Goal: Task Accomplishment & Management: Manage account settings

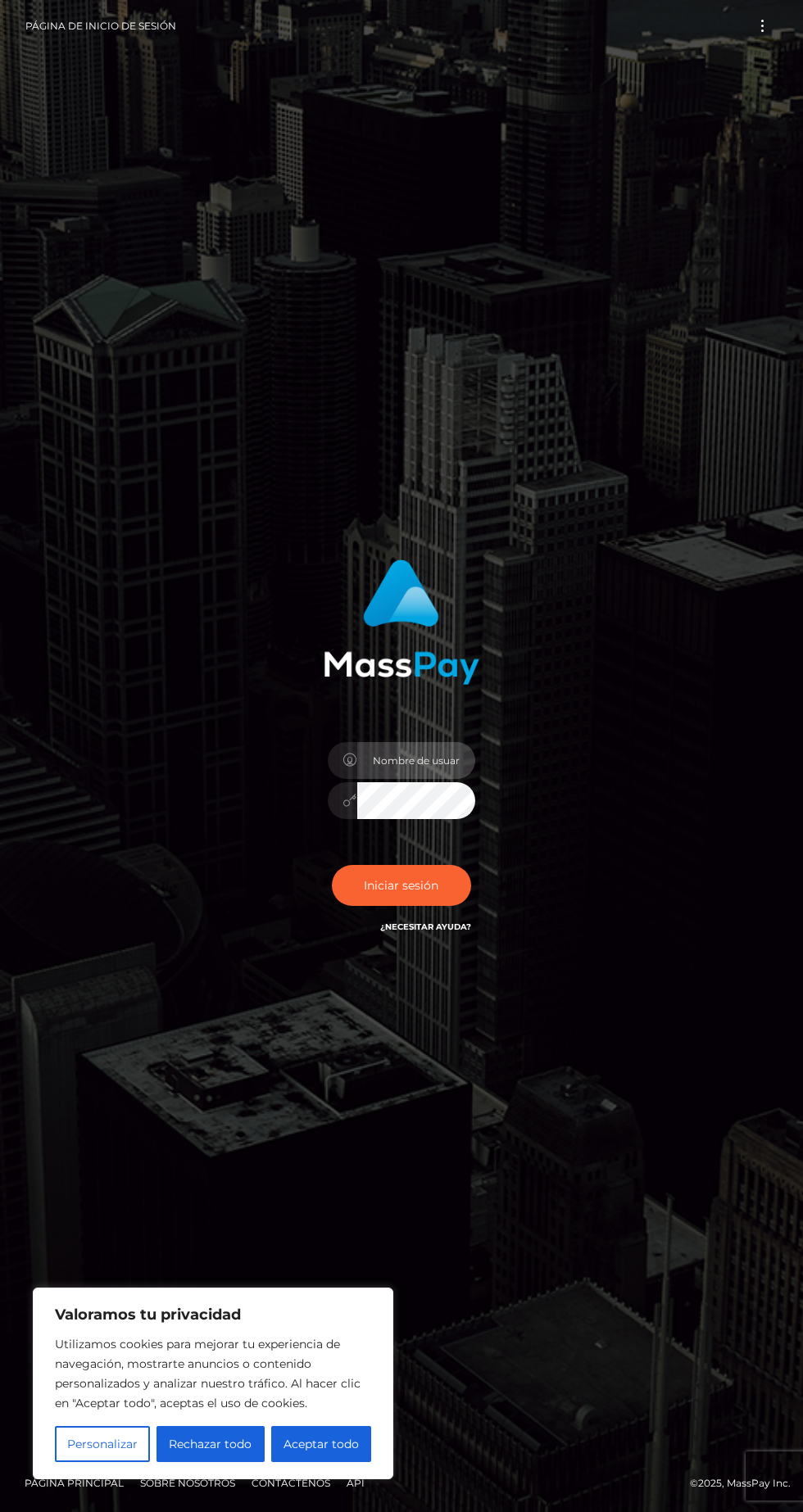
click at [409, 779] on input "text" at bounding box center [416, 760] width 118 height 37
type input "[EMAIL_ADDRESS][DOMAIN_NAME]"
click at [427, 893] on font "Iniciar sesión" at bounding box center [401, 886] width 75 height 15
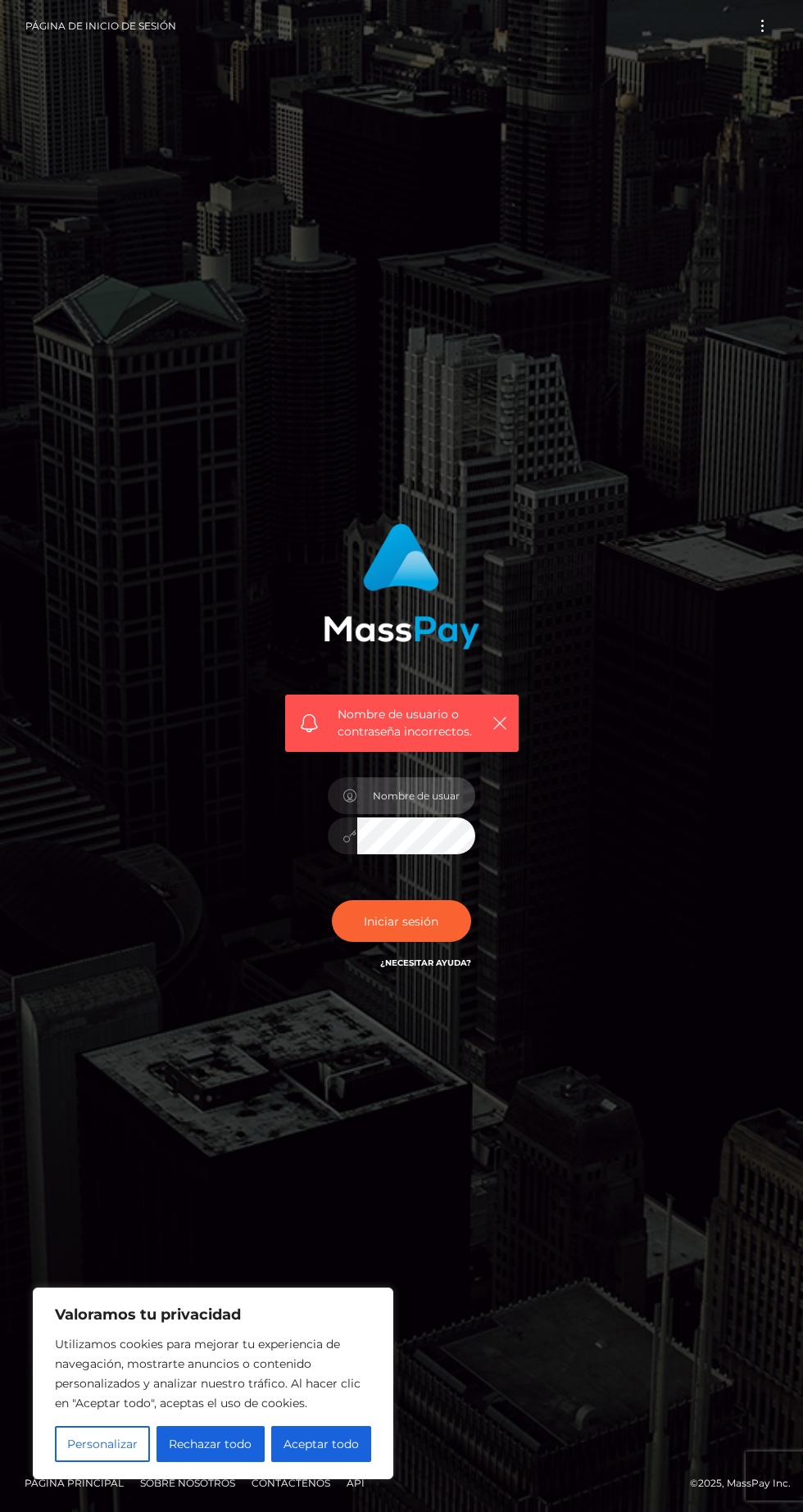
click at [421, 814] on input "text" at bounding box center [416, 795] width 118 height 37
type input "[EMAIL_ADDRESS][DOMAIN_NAME]"
click at [507, 732] on icon "button" at bounding box center [500, 723] width 16 height 16
click at [503, 732] on icon "button" at bounding box center [500, 723] width 16 height 16
click at [510, 733] on button "button" at bounding box center [500, 723] width 21 height 21
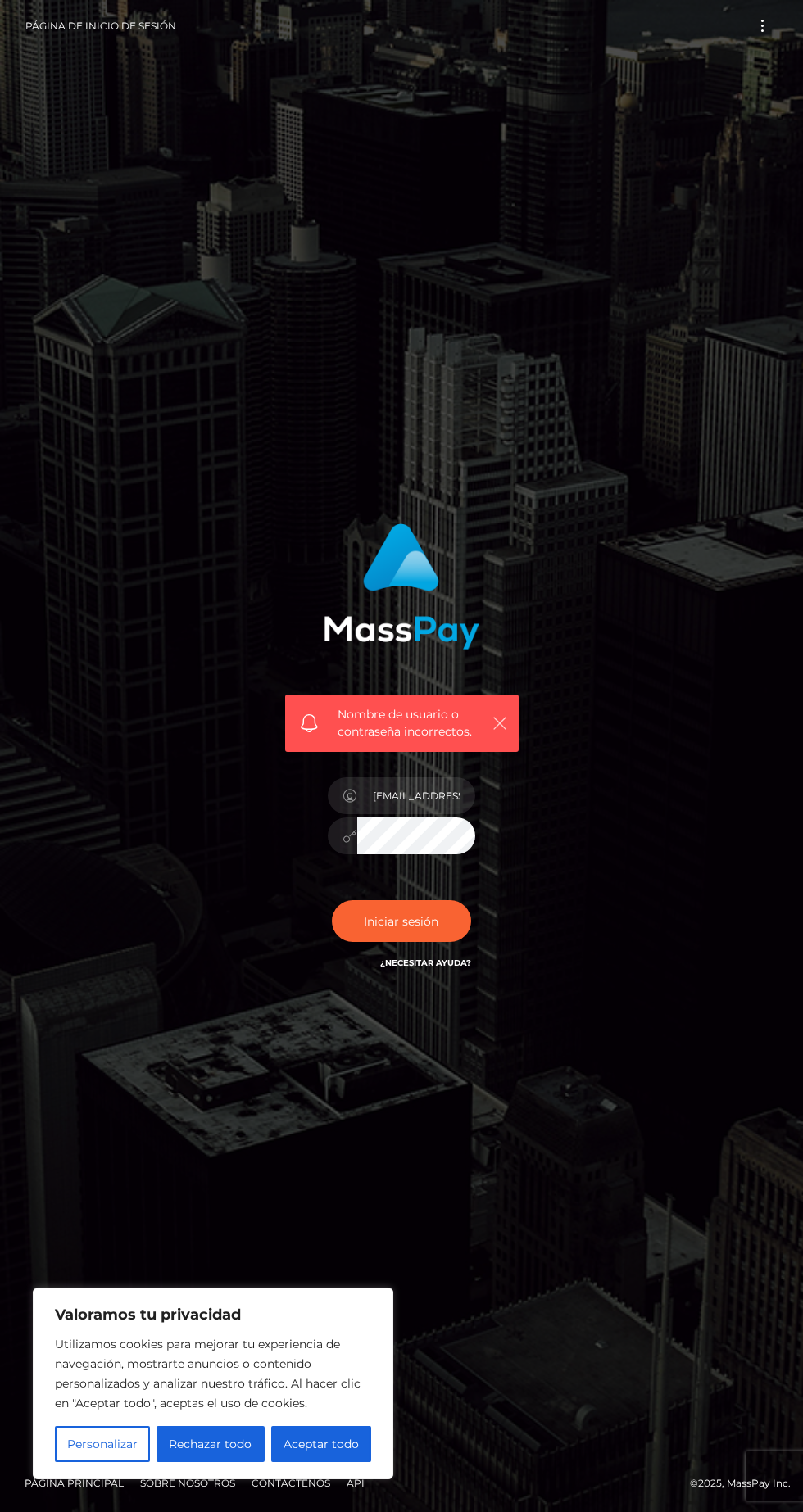
click at [501, 732] on icon "button" at bounding box center [500, 723] width 16 height 16
click at [500, 732] on icon "button" at bounding box center [500, 723] width 16 height 16
click at [402, 814] on input "[EMAIL_ADDRESS][DOMAIN_NAME]" at bounding box center [416, 795] width 118 height 37
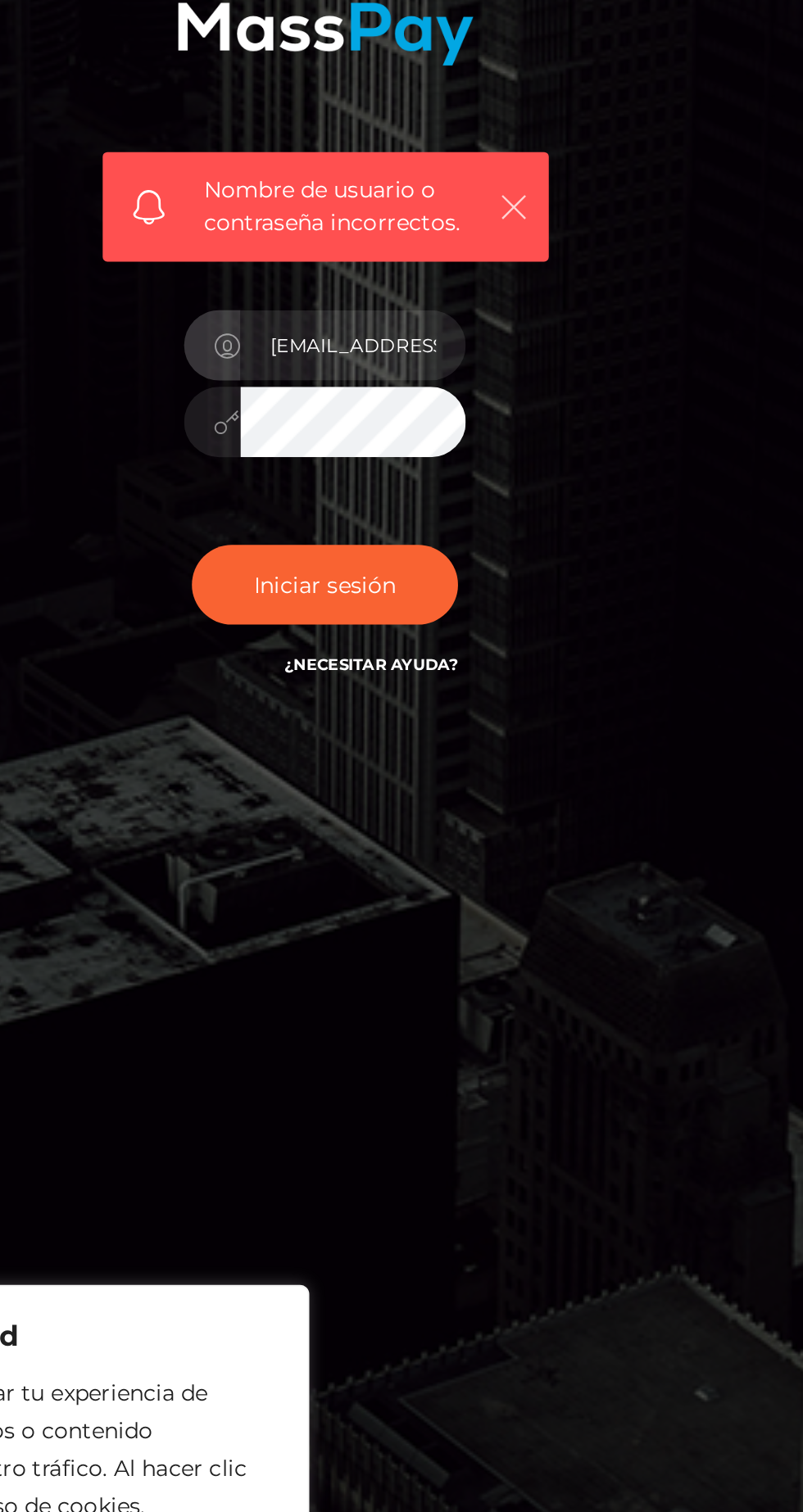
click at [504, 732] on icon "button" at bounding box center [500, 723] width 16 height 16
click at [495, 732] on icon "button" at bounding box center [500, 723] width 16 height 16
click at [501, 732] on icon "button" at bounding box center [500, 723] width 16 height 16
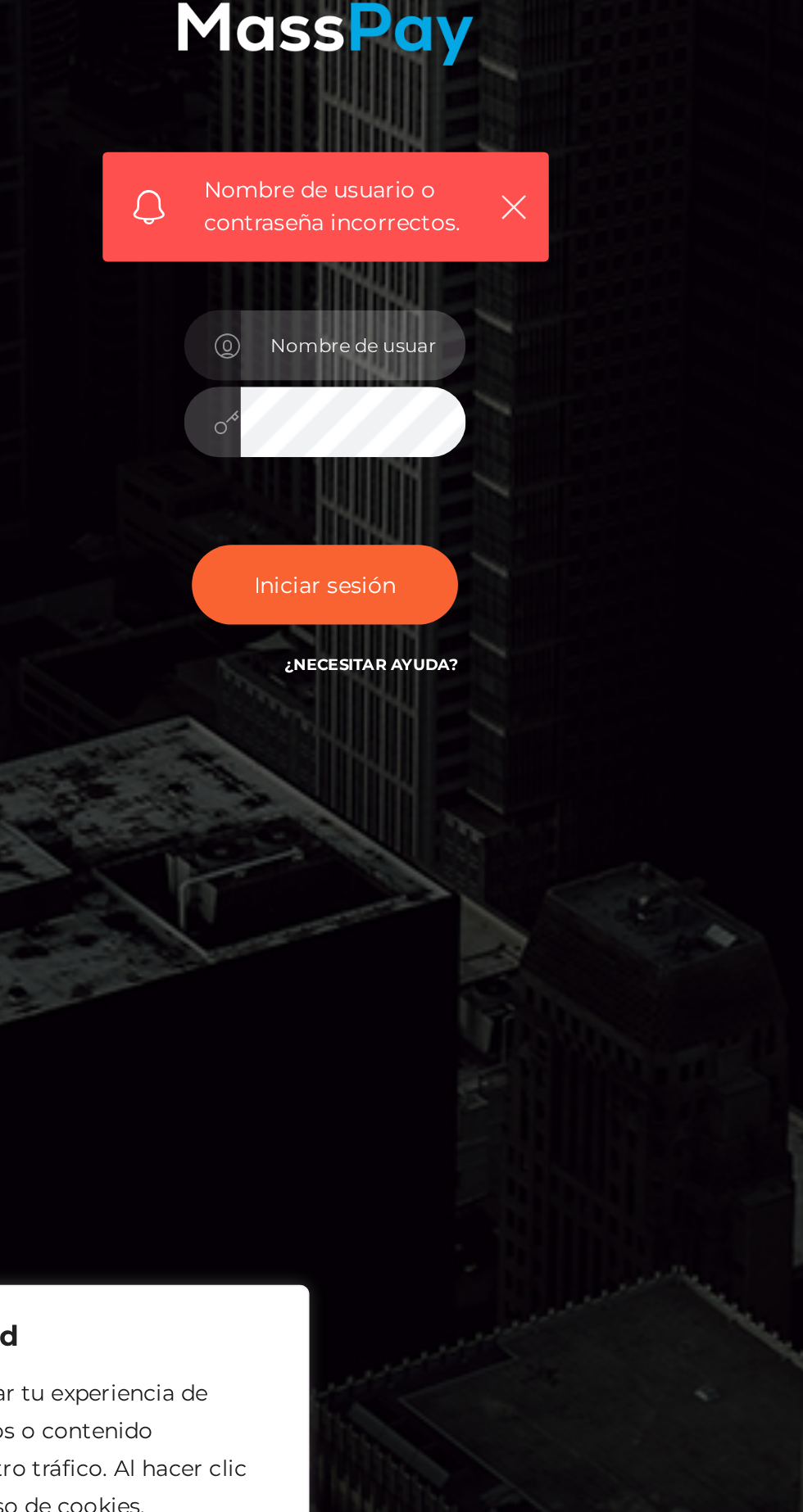
click at [393, 814] on input "text" at bounding box center [416, 795] width 118 height 37
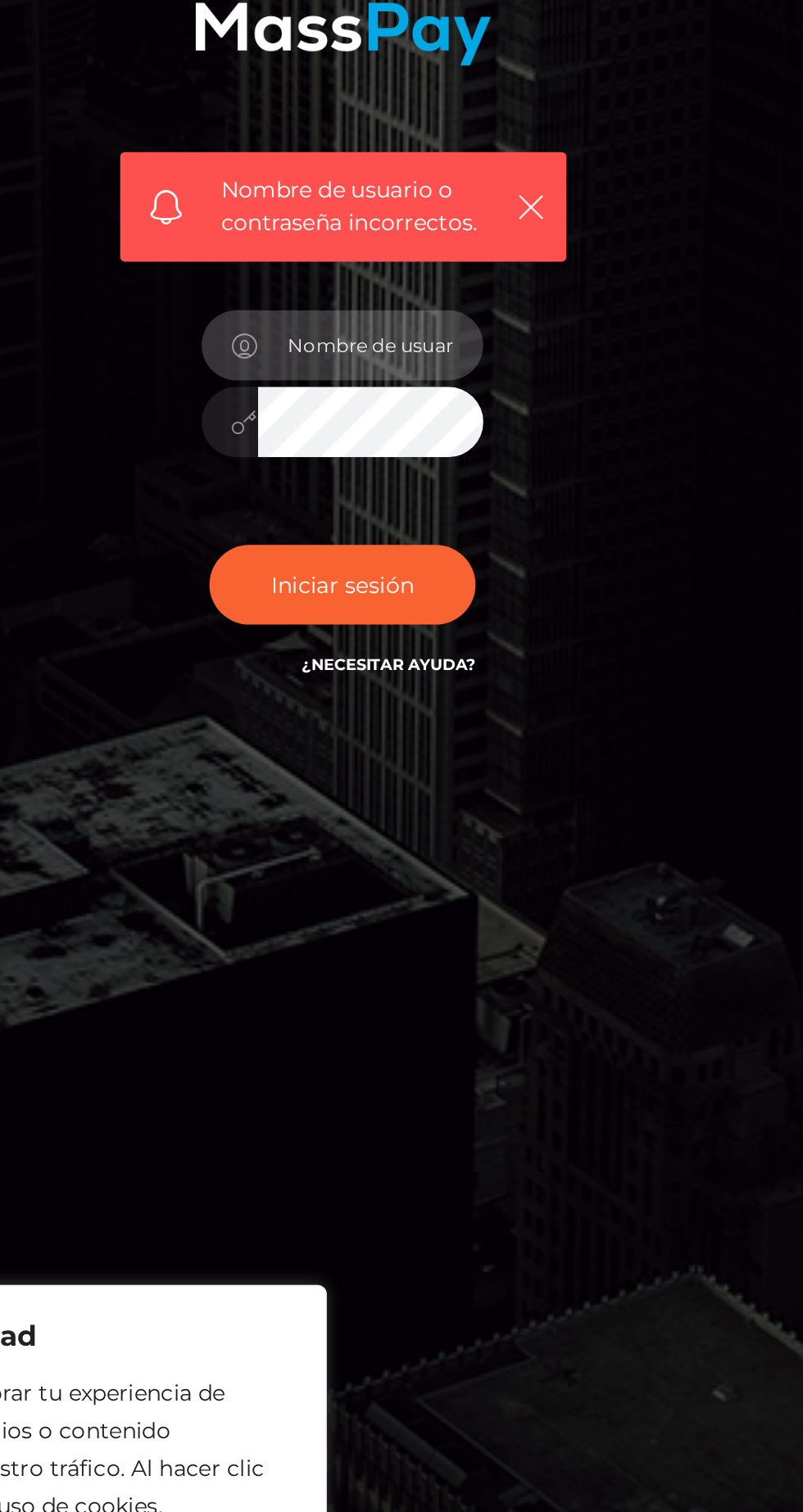
click at [416, 814] on input "text" at bounding box center [416, 795] width 118 height 37
click at [415, 814] on input "text" at bounding box center [416, 795] width 118 height 37
type input "[EMAIL_ADDRESS][DOMAIN_NAME]"
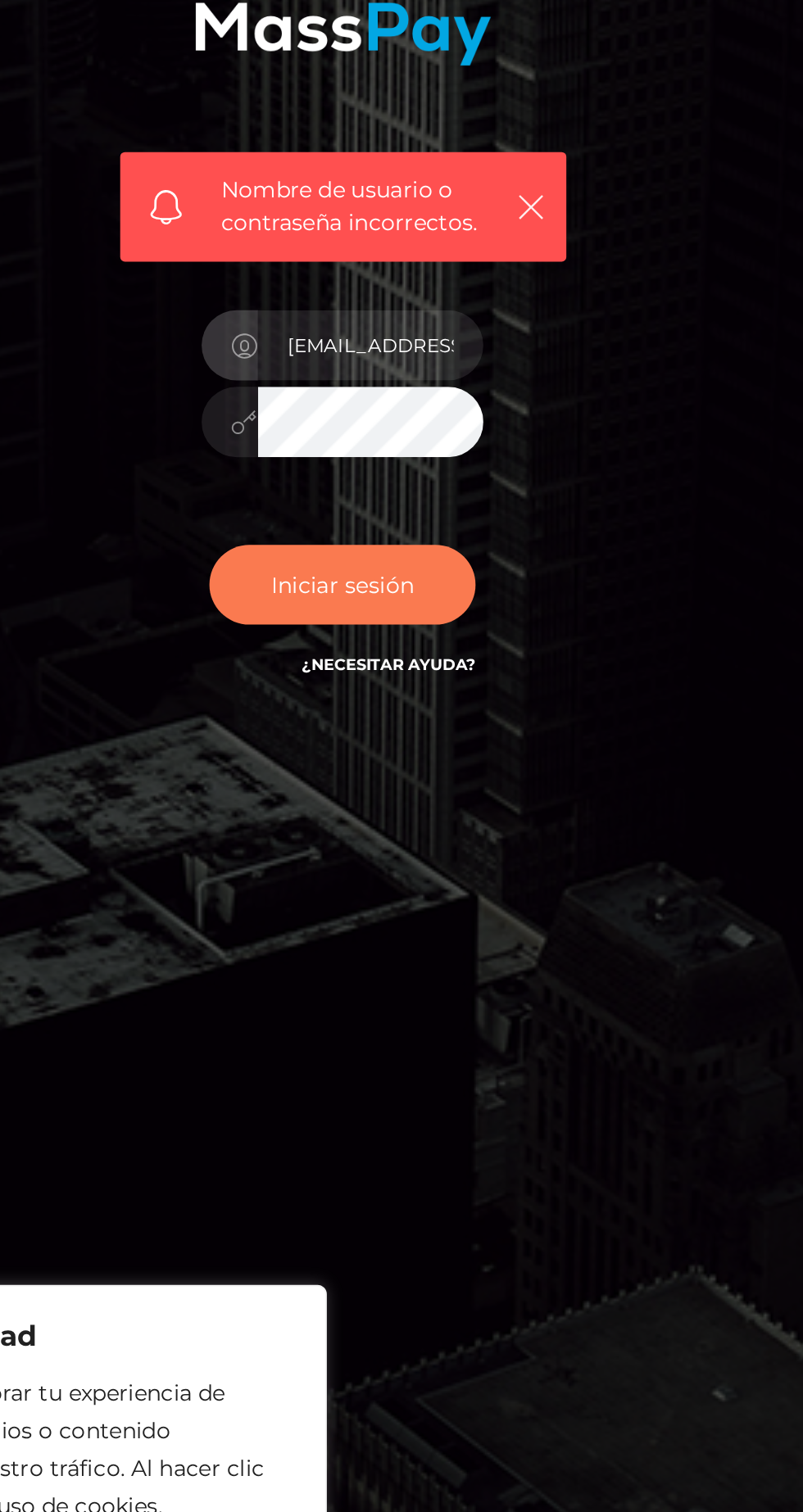
click at [385, 929] on font "Iniciar sesión" at bounding box center [401, 922] width 75 height 15
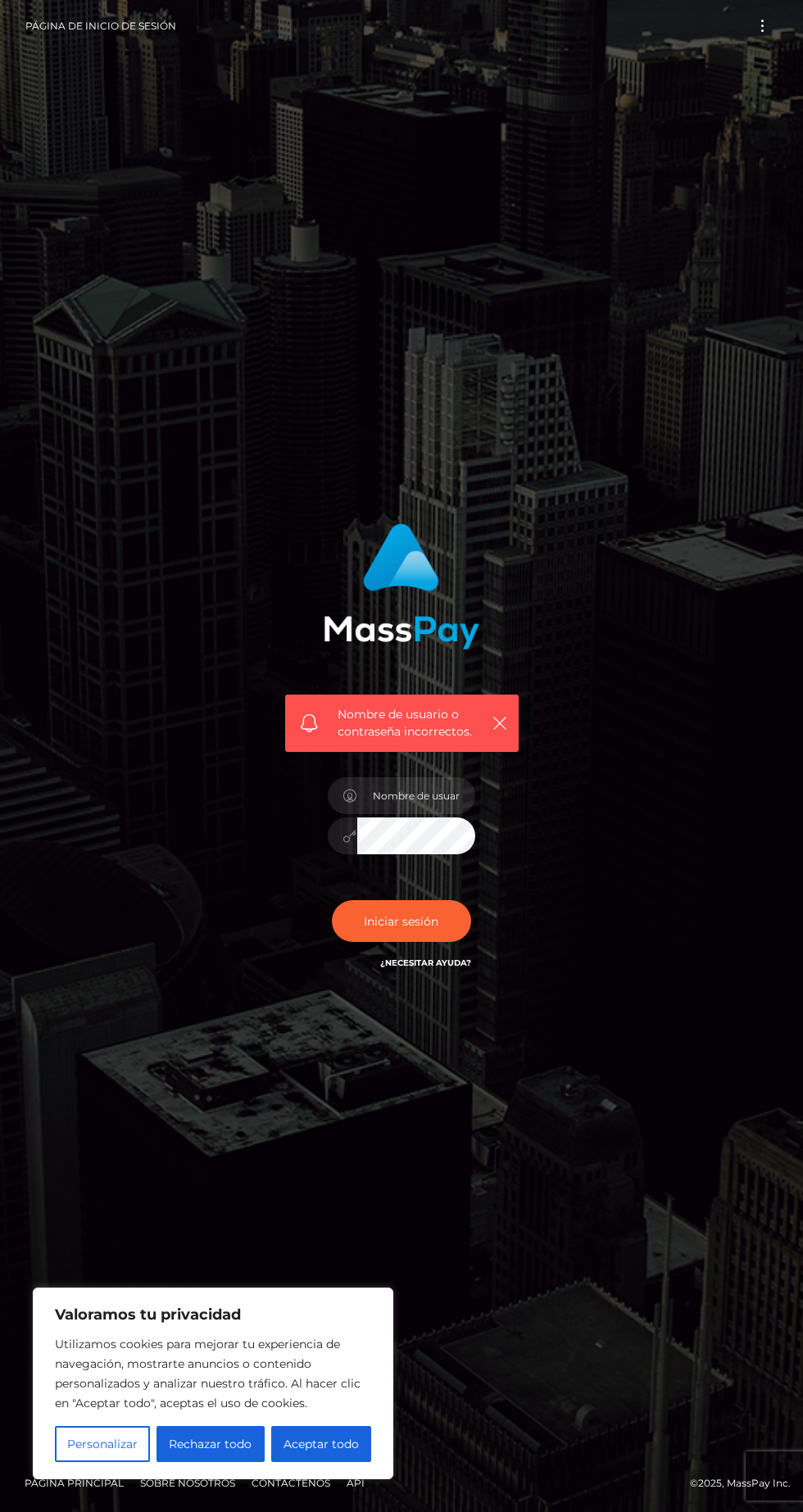
scroll to position [103, 0]
click at [435, 957] on font "¿Necesitar ayuda?" at bounding box center [426, 962] width 91 height 10
